Goal: Task Accomplishment & Management: Complete application form

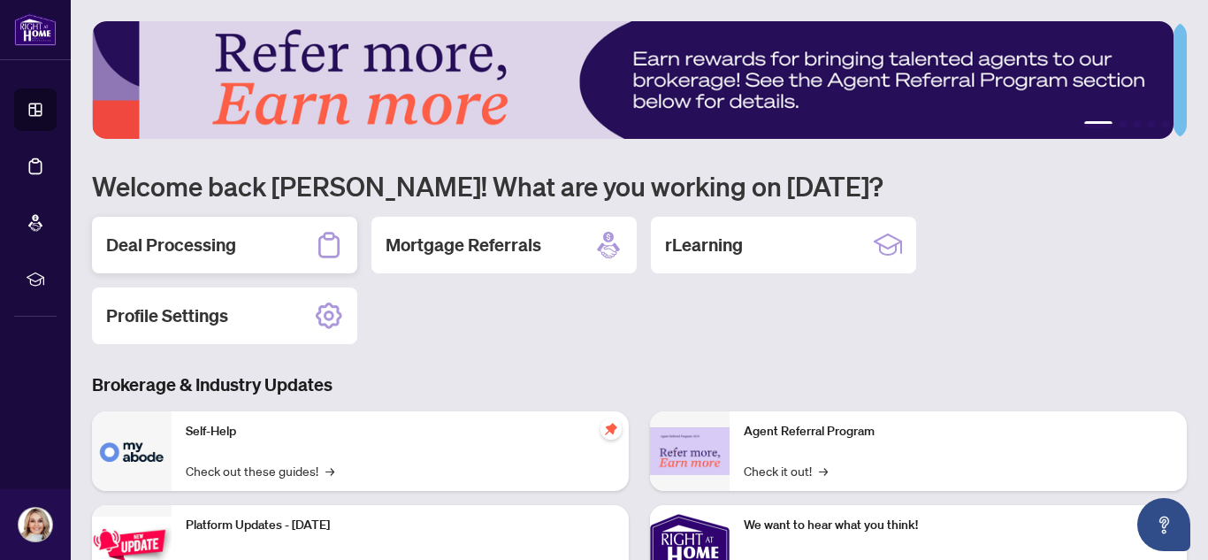
click at [203, 238] on h2 "Deal Processing" at bounding box center [171, 245] width 130 height 25
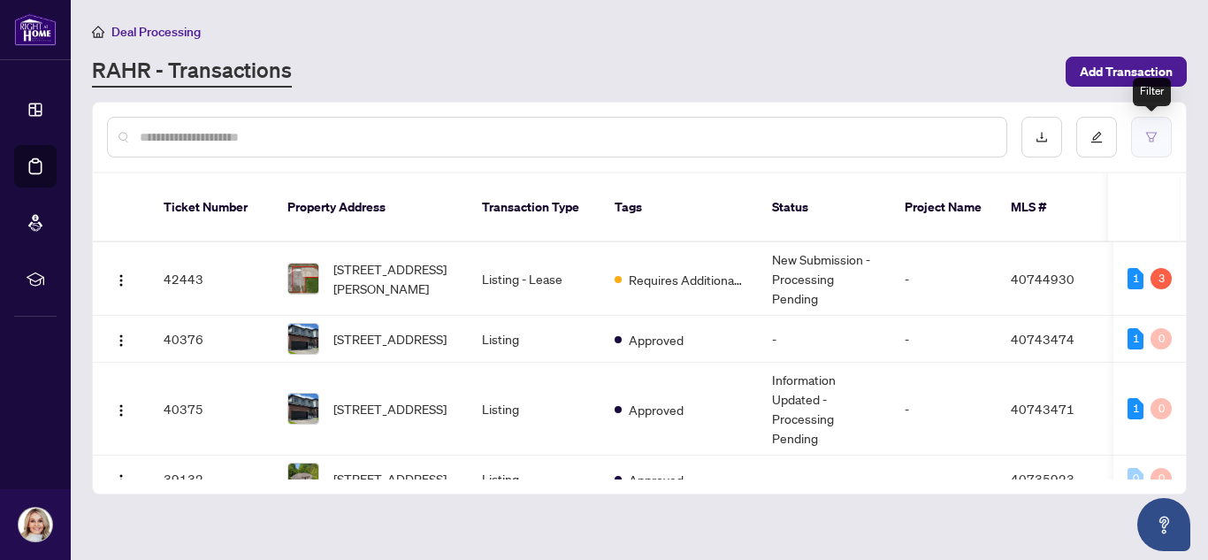
click at [1155, 144] on button "button" at bounding box center [1152, 137] width 41 height 41
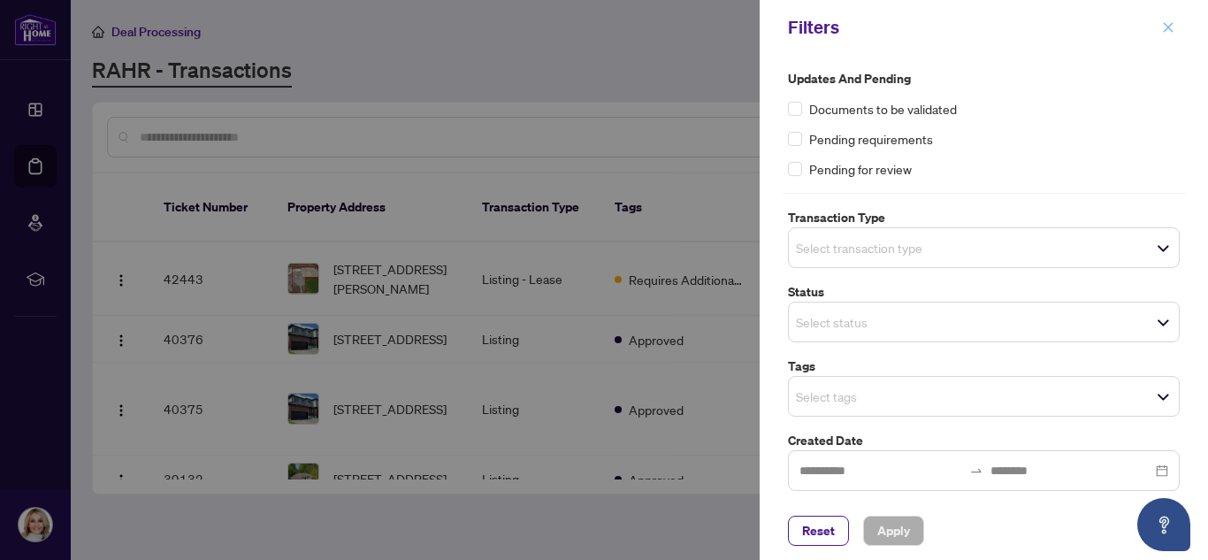
click at [1168, 21] on icon "close" at bounding box center [1168, 27] width 12 height 12
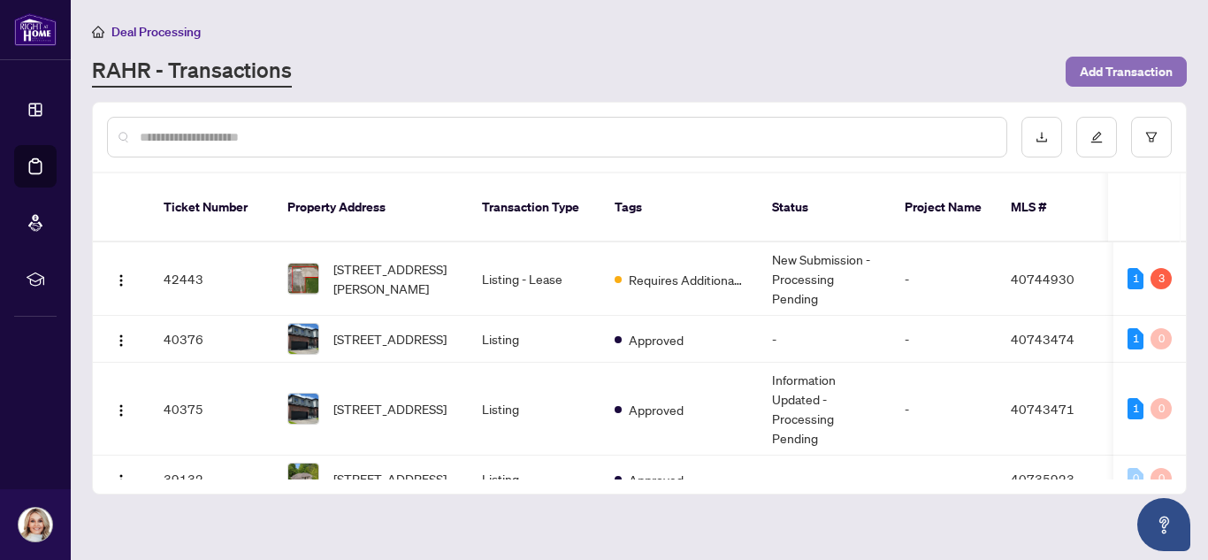
click at [1101, 79] on span "Add Transaction" at bounding box center [1126, 72] width 93 height 28
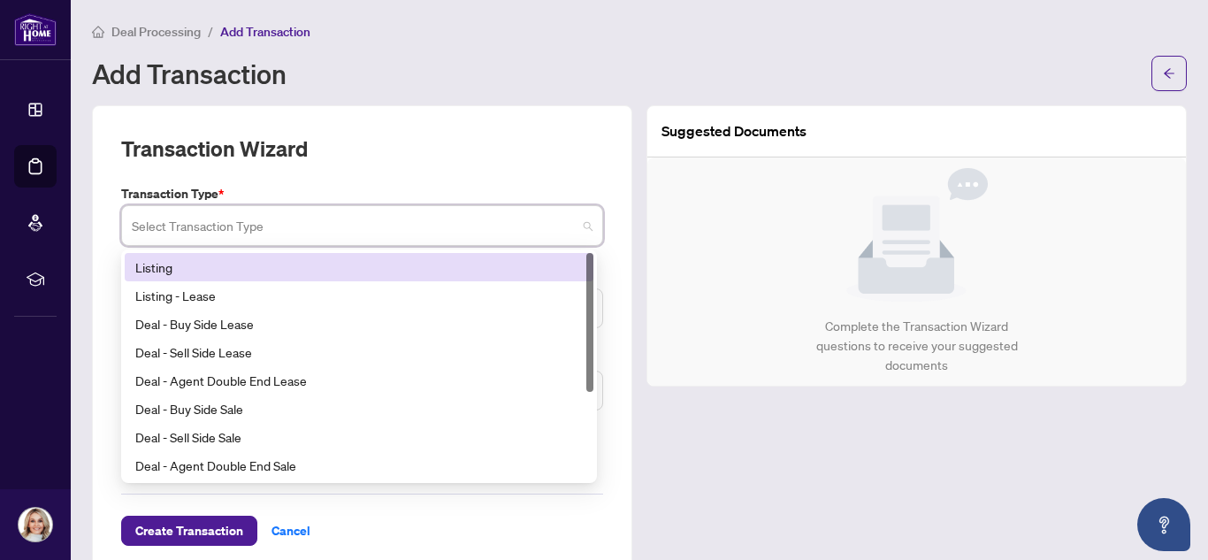
click at [418, 226] on input "search" at bounding box center [354, 228] width 445 height 39
click at [334, 268] on div "Listing" at bounding box center [359, 266] width 448 height 19
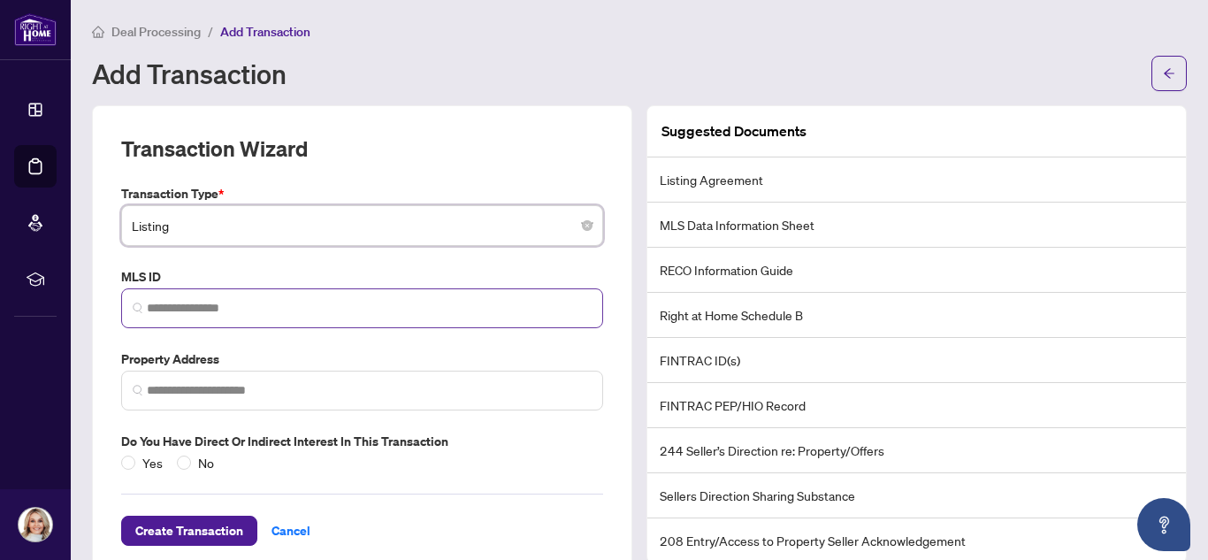
scroll to position [36, 0]
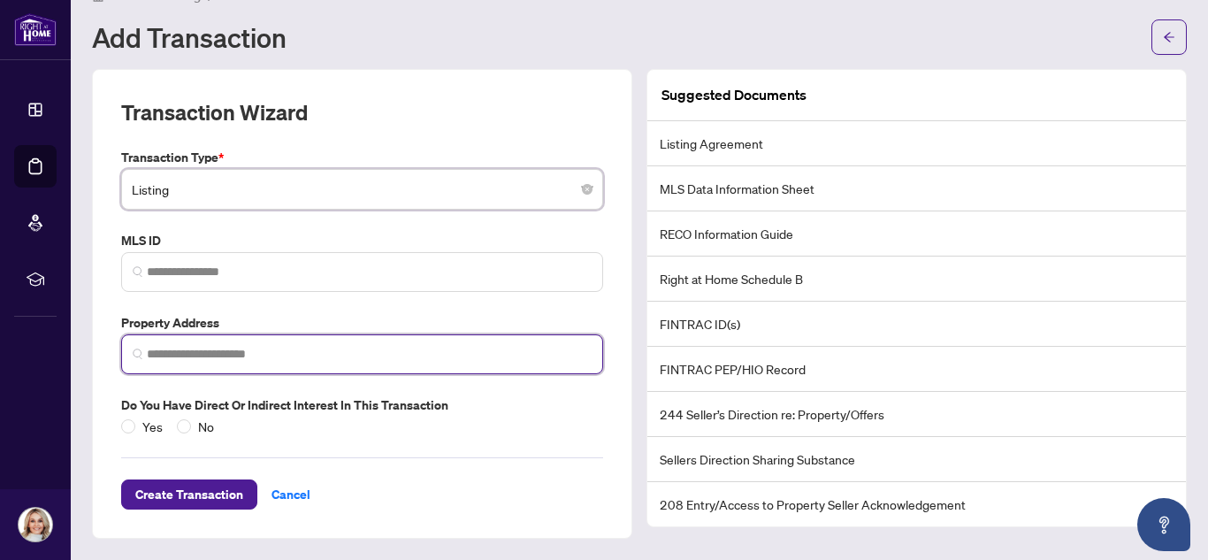
click at [196, 358] on input "search" at bounding box center [369, 354] width 445 height 19
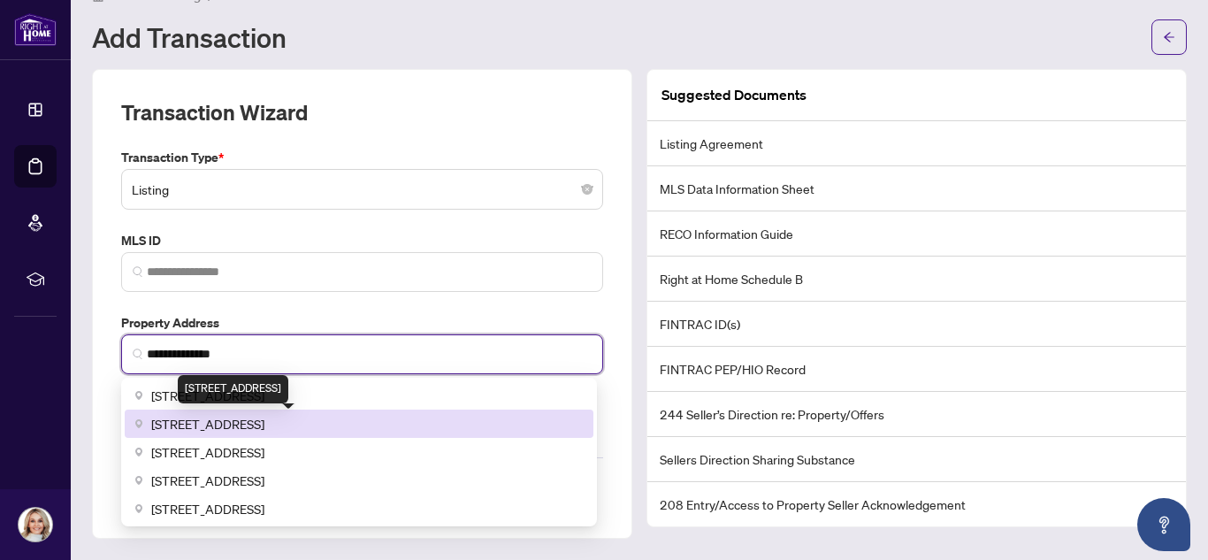
click at [236, 429] on span "[STREET_ADDRESS]" at bounding box center [207, 423] width 113 height 19
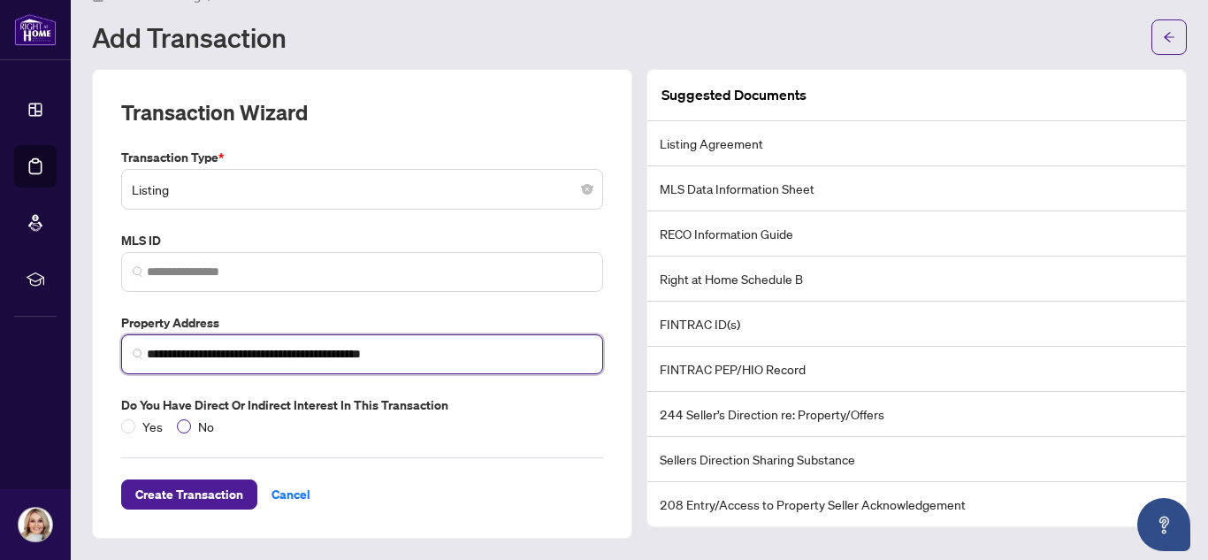
type input "**********"
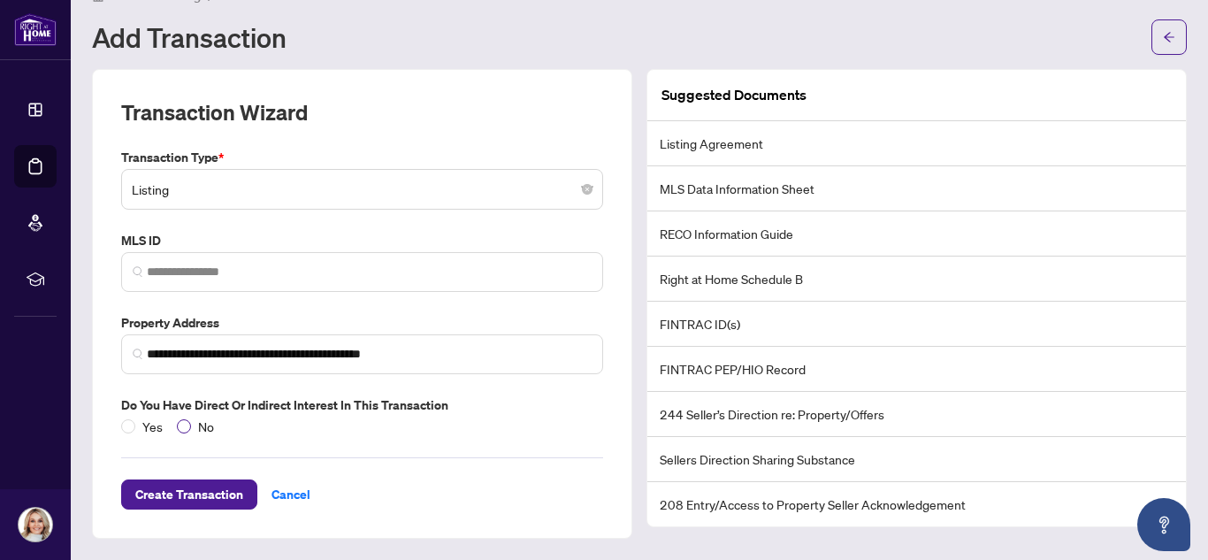
click at [195, 429] on span "No" at bounding box center [206, 426] width 30 height 19
